Goal: Transaction & Acquisition: Purchase product/service

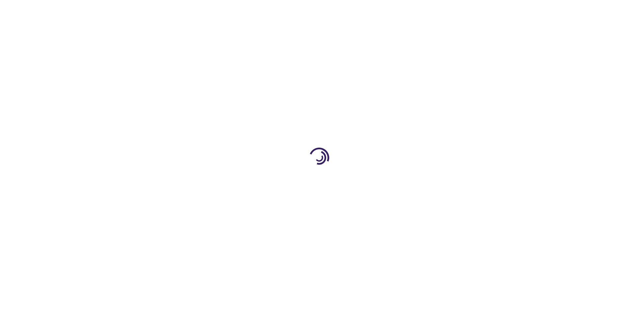
click at [422, 10] on link "Log In" at bounding box center [421, 9] width 13 height 5
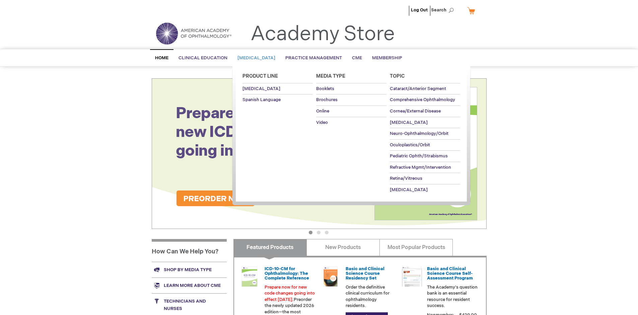
click at [259, 58] on span "[MEDICAL_DATA]" at bounding box center [256, 57] width 38 height 5
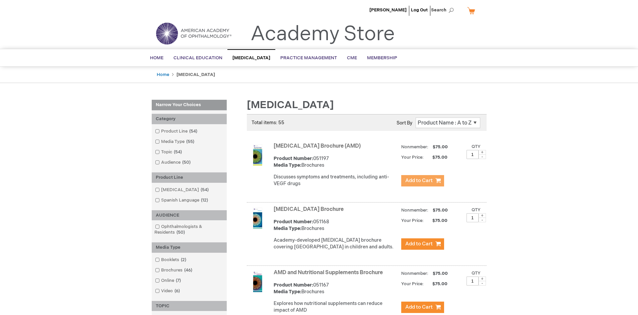
click at [422, 181] on span "Add to Cart" at bounding box center [418, 181] width 27 height 6
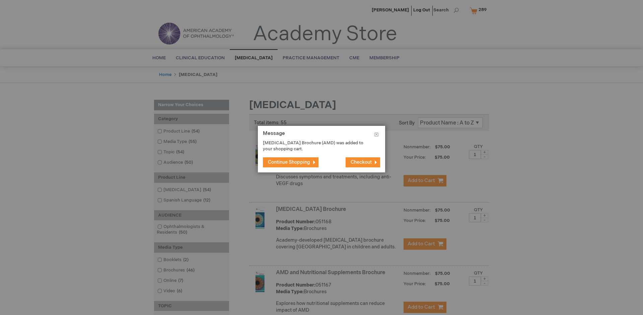
click at [289, 162] on span "Continue Shopping" at bounding box center [289, 162] width 42 height 6
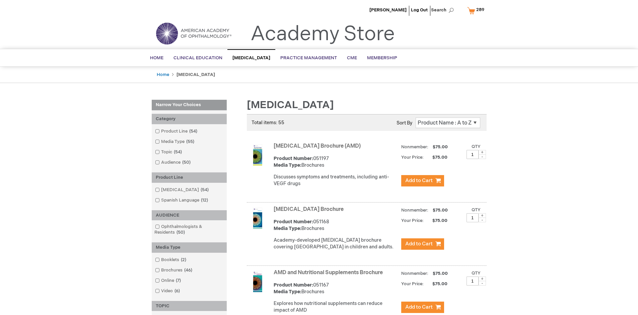
click at [330, 276] on link "AMD and Nutritional Supplements Brochure" at bounding box center [328, 273] width 109 height 6
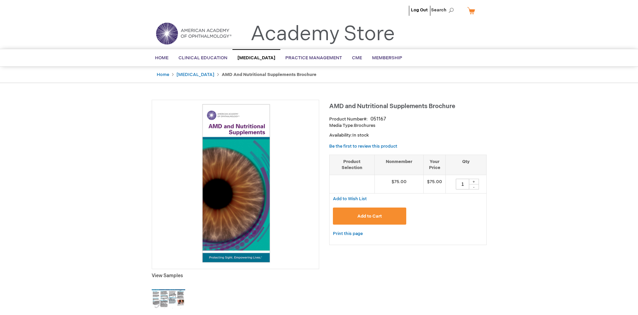
type input "1"
click at [369, 216] on span "Add to Cart" at bounding box center [369, 216] width 24 height 5
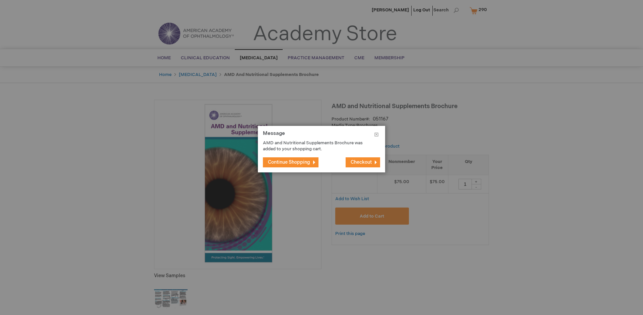
click at [289, 162] on span "Continue Shopping" at bounding box center [289, 162] width 42 height 6
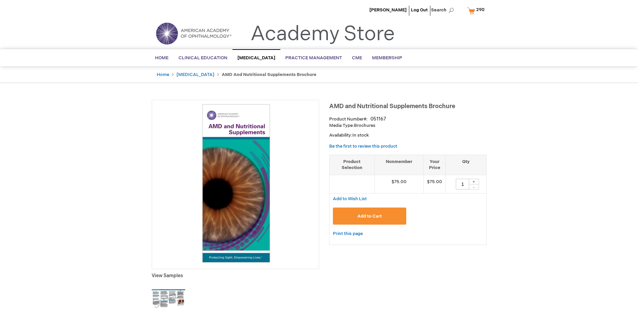
click at [477, 10] on span "290" at bounding box center [480, 9] width 8 height 5
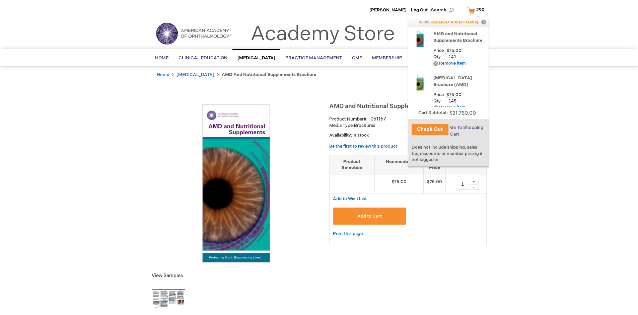
click at [466, 128] on span "Go To Shopping Cart" at bounding box center [466, 131] width 33 height 12
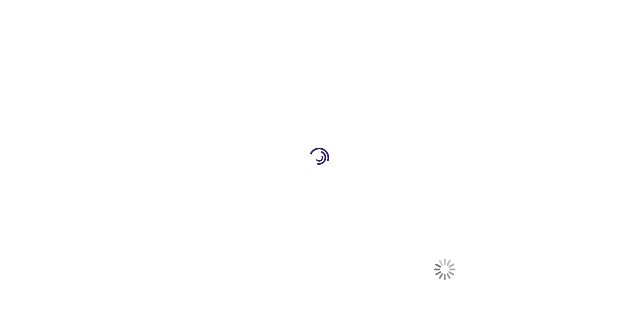
select select "US"
select select "41"
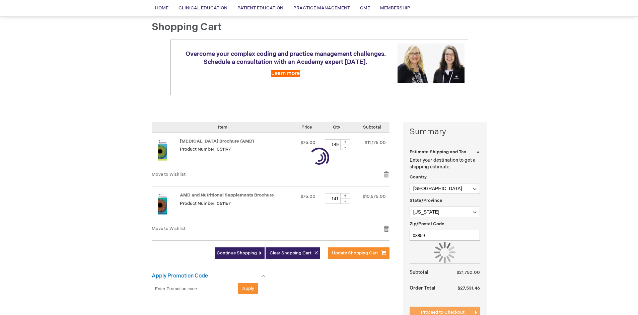
click at [442, 313] on span "Proceed to Checkout" at bounding box center [443, 312] width 44 height 5
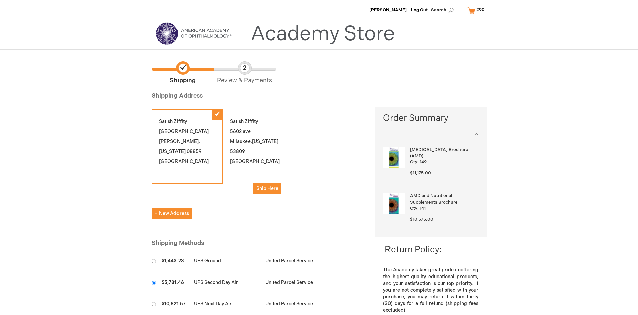
click at [154, 283] on input "radio" at bounding box center [154, 283] width 4 height 4
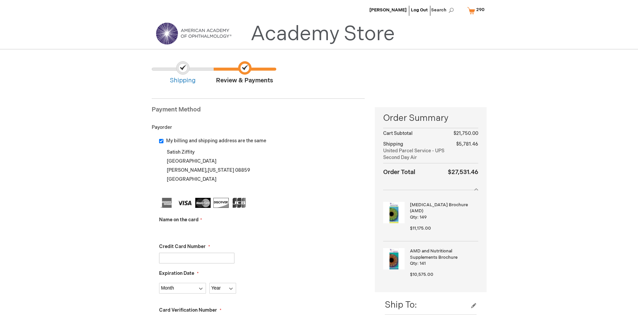
click at [197, 231] on input "Name on the card" at bounding box center [196, 231] width 75 height 11
